Goal: Information Seeking & Learning: Learn about a topic

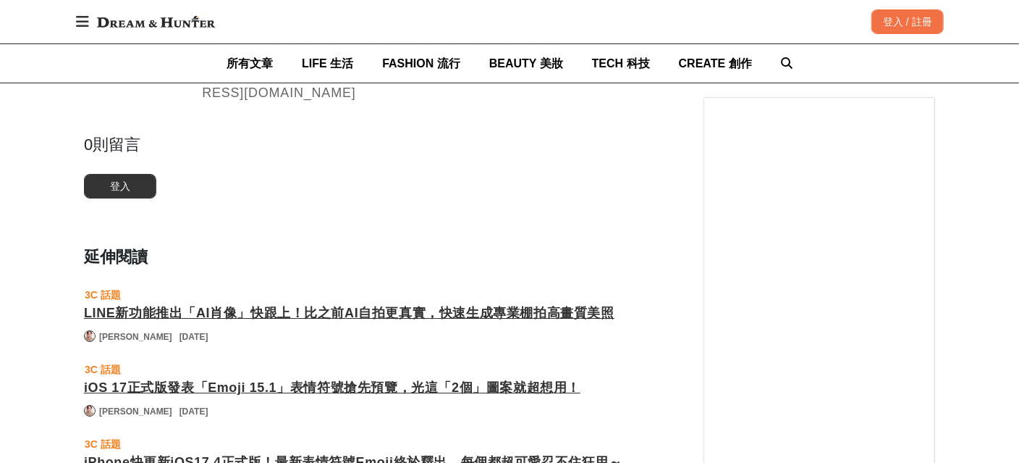
scroll to position [2751, 0]
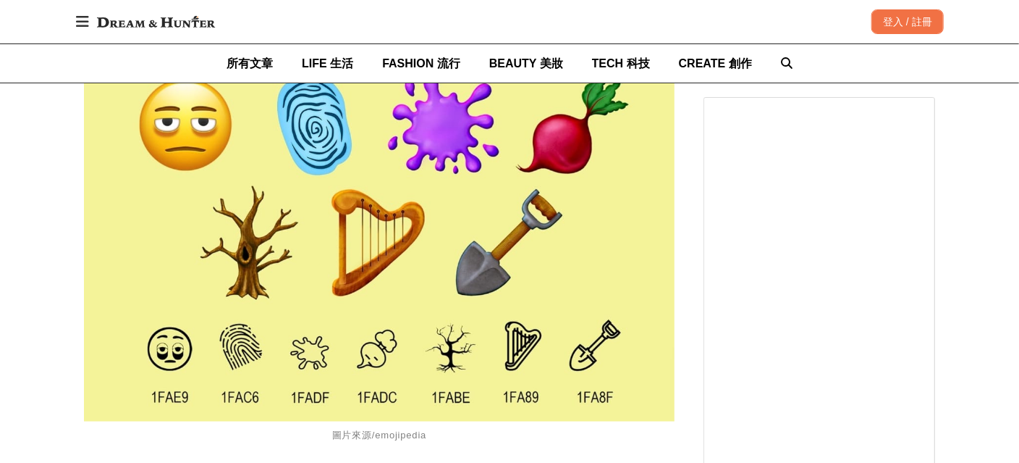
scroll to position [1032, 0]
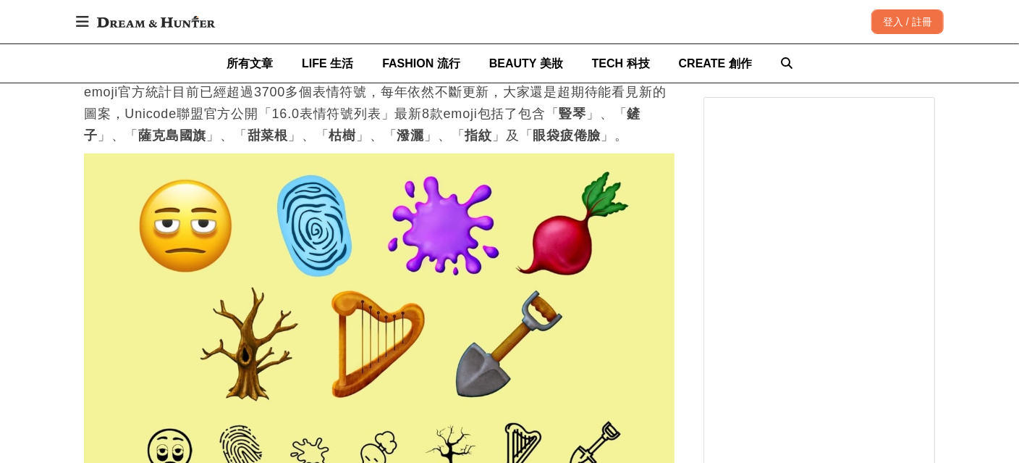
scroll to position [959, 0]
